Goal: Navigation & Orientation: Find specific page/section

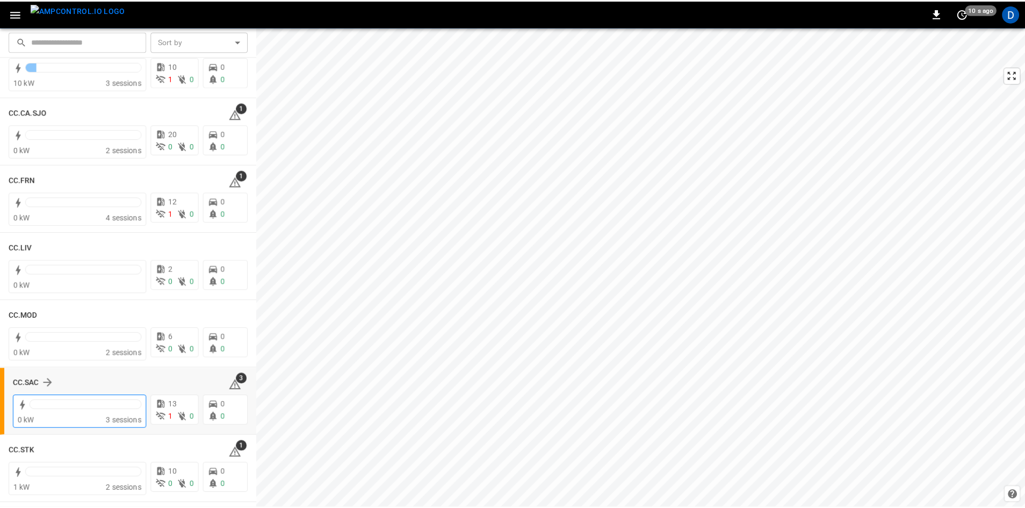
scroll to position [537, 0]
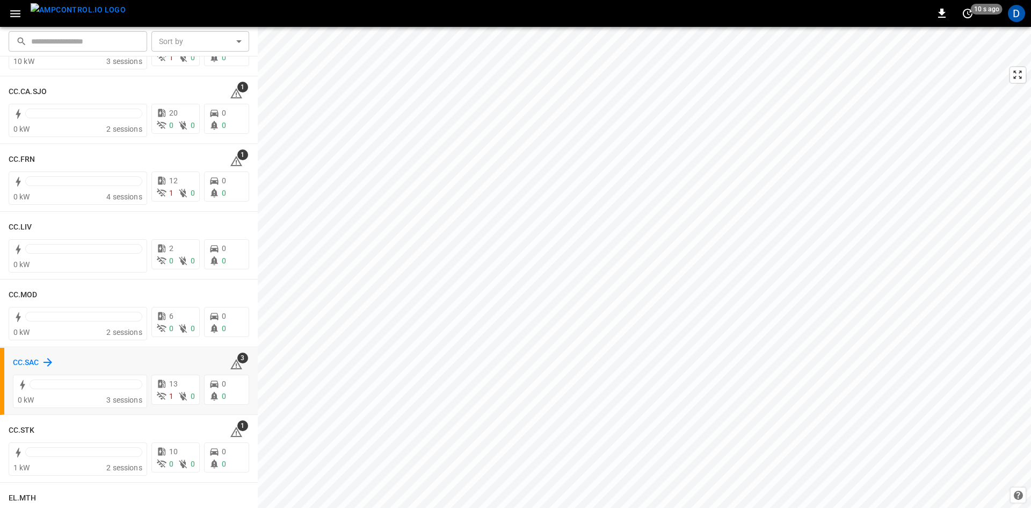
click at [26, 358] on h6 "CC.SAC" at bounding box center [26, 363] width 26 height 12
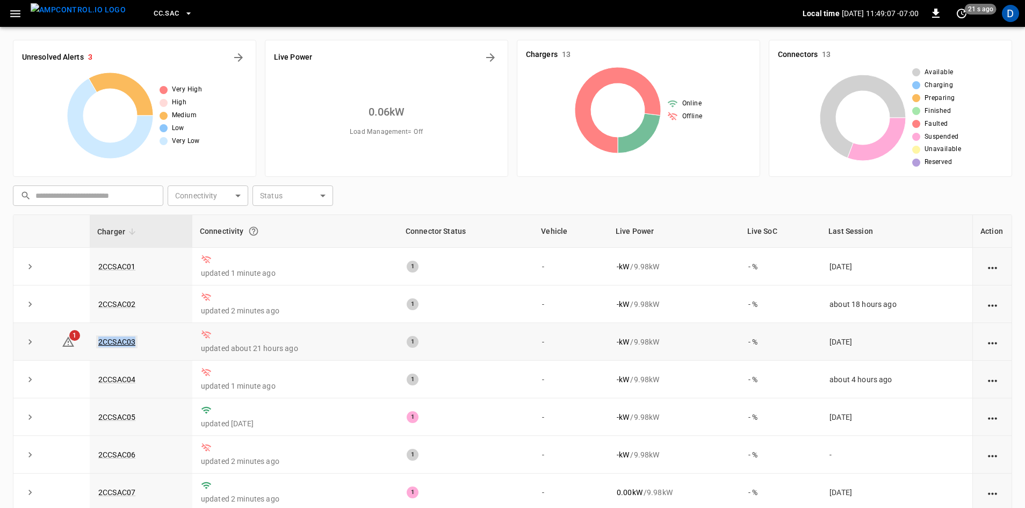
drag, startPoint x: 136, startPoint y: 342, endPoint x: 99, endPoint y: 344, distance: 37.1
click at [99, 344] on td "2CCSAC03" at bounding box center [141, 342] width 103 height 38
copy link "2CCSAC03"
click at [23, 20] on button "button" at bounding box center [15, 14] width 22 height 20
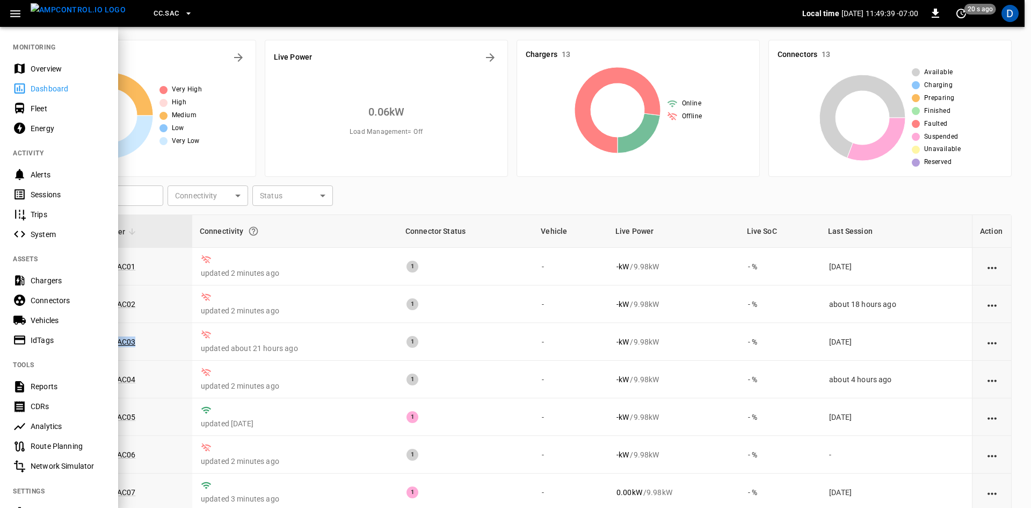
click at [46, 68] on div "Overview" at bounding box center [68, 68] width 75 height 11
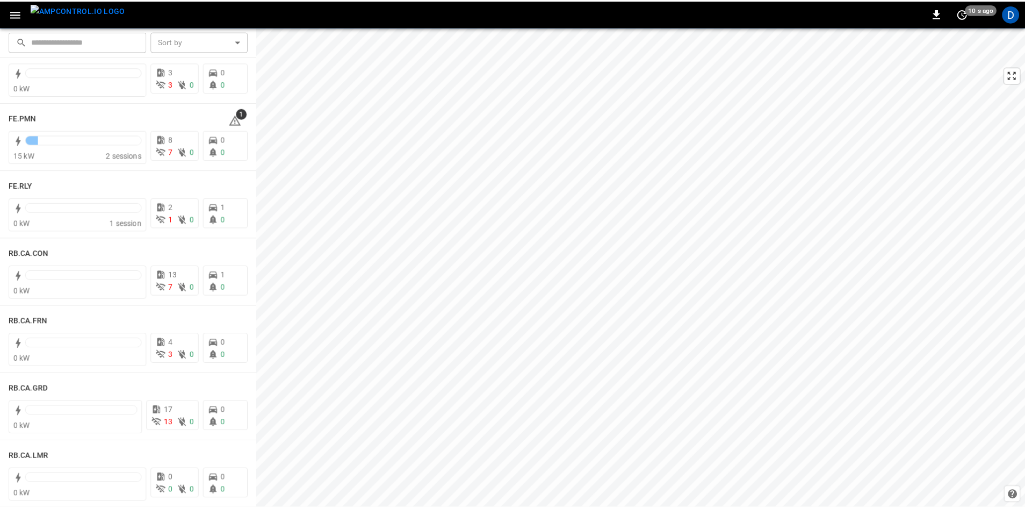
scroll to position [1289, 0]
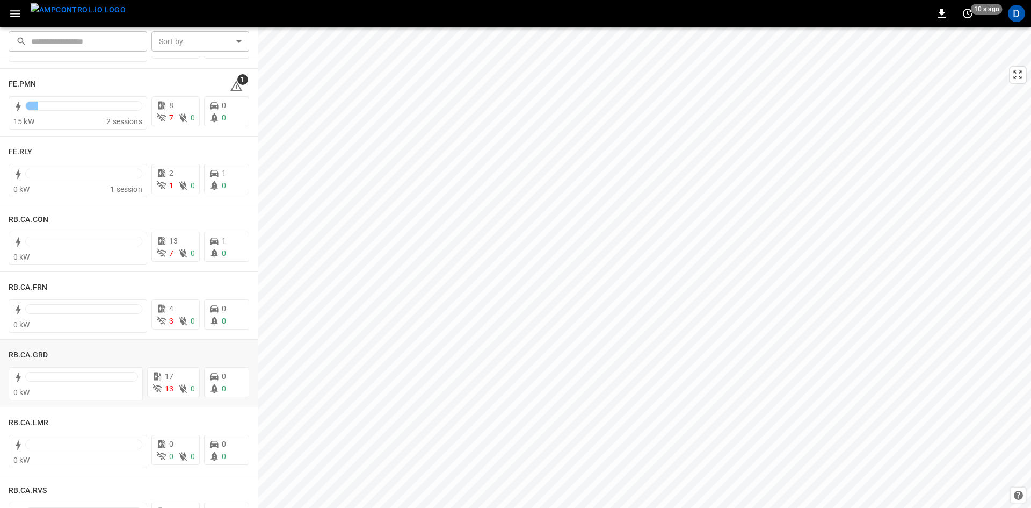
click at [45, 352] on h6 "RB.CA.GRD" at bounding box center [28, 355] width 39 height 12
